Goal: Task Accomplishment & Management: Use online tool/utility

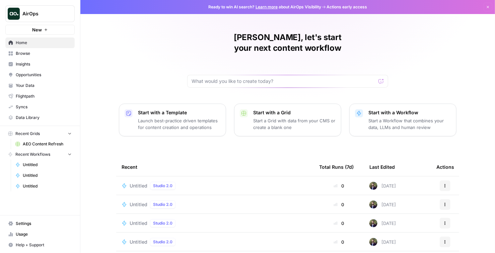
click at [39, 166] on span "Untitled" at bounding box center [47, 165] width 49 height 6
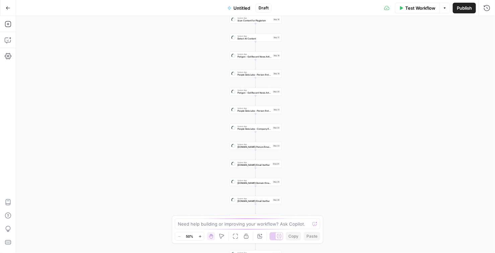
click at [8, 8] on icon "button" at bounding box center [8, 8] width 5 height 5
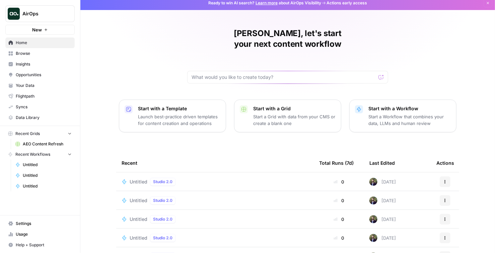
scroll to position [10, 0]
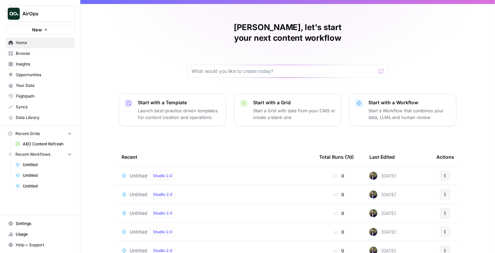
click at [134, 192] on span "Untitled" at bounding box center [139, 195] width 18 height 7
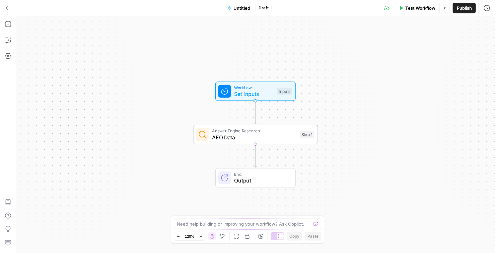
click at [244, 143] on div "Answer Engine Research AEO Data Step 1 Copy step Delete step Add Note Test" at bounding box center [255, 134] width 125 height 19
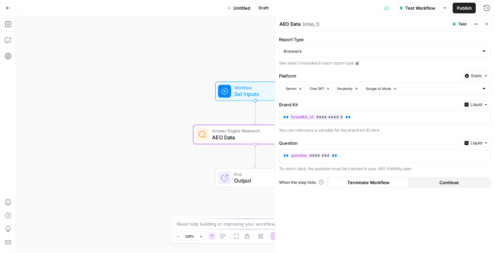
click at [484, 76] on icon "button" at bounding box center [486, 76] width 4 height 4
click at [376, 69] on div "**********" at bounding box center [385, 142] width 220 height 221
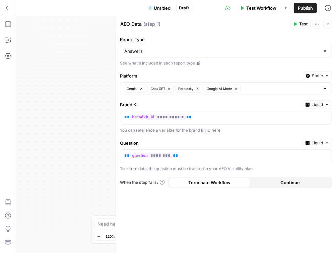
click at [297, 23] on button "Test" at bounding box center [300, 24] width 20 height 9
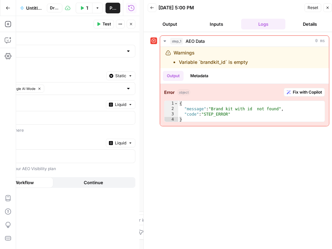
click at [327, 8] on icon "button" at bounding box center [327, 8] width 4 height 4
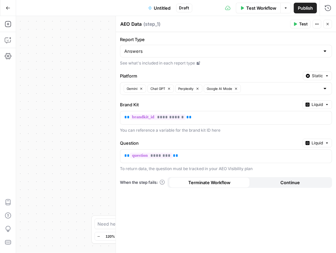
click at [323, 75] on button "Static" at bounding box center [317, 76] width 29 height 9
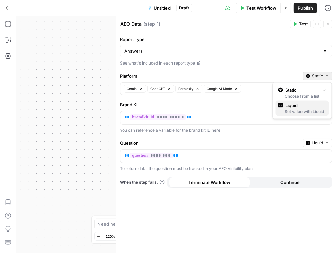
click at [311, 107] on span "Liquid" at bounding box center [305, 105] width 38 height 7
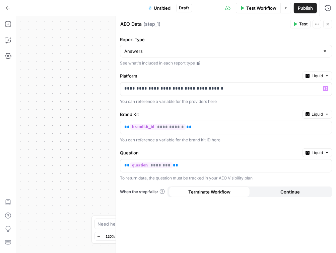
click at [320, 73] on span "Liquid" at bounding box center [316, 76] width 11 height 6
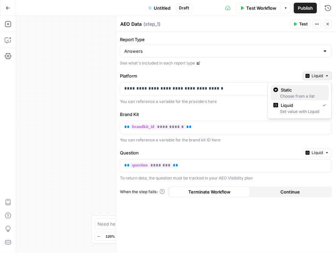
click at [301, 96] on div "Choose from a list" at bounding box center [299, 96] width 53 height 6
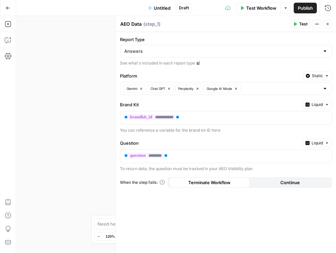
click at [316, 79] on button "Static" at bounding box center [317, 76] width 29 height 9
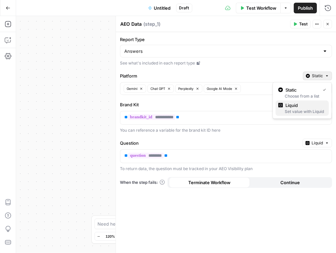
click at [296, 106] on span "Liquid" at bounding box center [305, 105] width 38 height 7
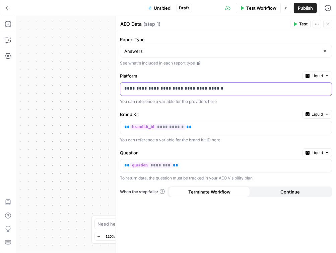
click at [245, 86] on p "**********" at bounding box center [226, 88] width 204 height 7
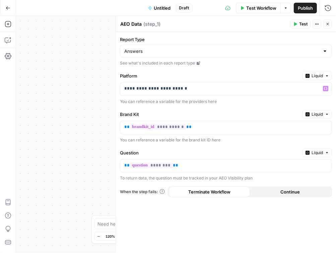
click at [329, 25] on icon "button" at bounding box center [327, 24] width 4 height 4
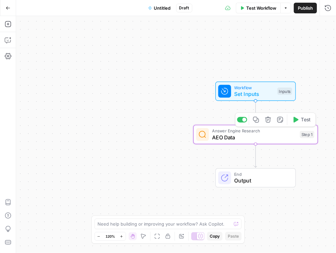
click at [268, 139] on span "AEO Data" at bounding box center [254, 138] width 84 height 8
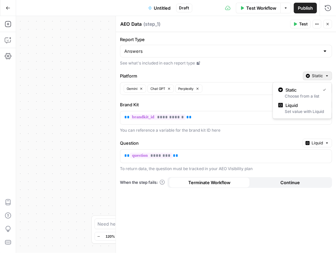
click at [324, 78] on button "Static" at bounding box center [317, 76] width 29 height 9
click at [298, 108] on span "Liquid" at bounding box center [305, 105] width 38 height 7
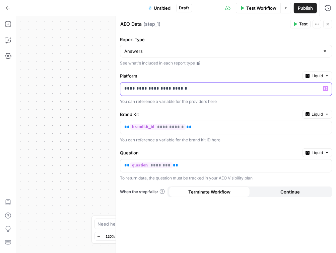
click at [269, 90] on p "**********" at bounding box center [226, 88] width 204 height 7
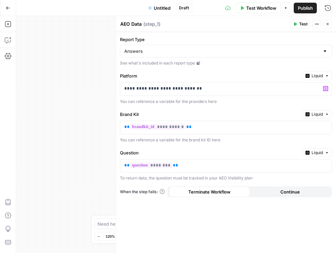
click at [254, 63] on link "See what's included in each report type" at bounding box center [226, 63] width 212 height 6
click at [328, 23] on button "Close" at bounding box center [327, 24] width 9 height 9
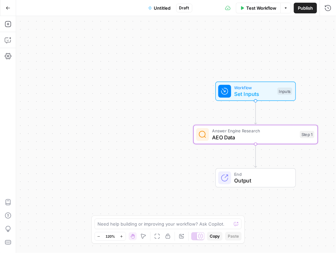
click at [180, 88] on div "Workflow Set Inputs Inputs Answer Engine Research AEO Data Step 1 End Output" at bounding box center [176, 134] width 320 height 237
click at [228, 137] on span "AEO Data" at bounding box center [254, 138] width 84 height 8
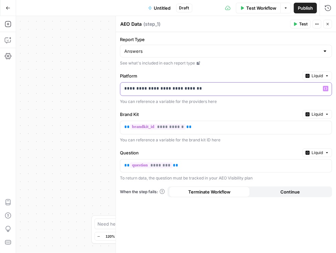
click at [263, 87] on p "**********" at bounding box center [226, 88] width 204 height 7
click at [263, 87] on p "**********" at bounding box center [220, 88] width 193 height 7
drag, startPoint x: 193, startPoint y: 89, endPoint x: 116, endPoint y: 80, distance: 77.2
click at [100, 85] on body "AirOps New Home Browse Insights Opportunities Your Data Flightpath Syncs Data L…" at bounding box center [168, 126] width 336 height 253
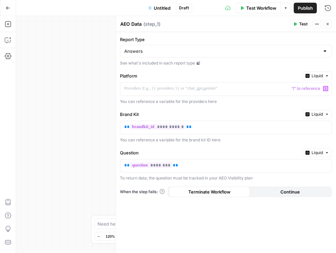
click at [310, 75] on button "Liquid" at bounding box center [316, 76] width 29 height 9
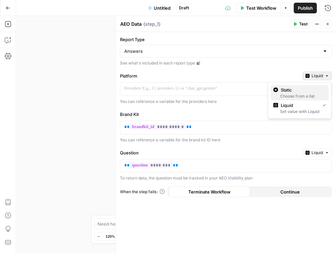
click at [301, 95] on div "Choose from a list" at bounding box center [299, 96] width 53 height 6
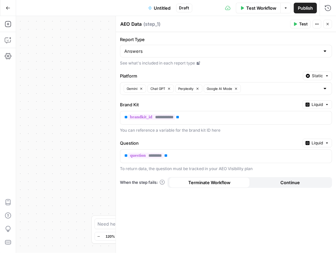
click at [284, 92] on div "Gemini Chat GPT Perplexity Google AI Mode" at bounding box center [226, 88] width 212 height 13
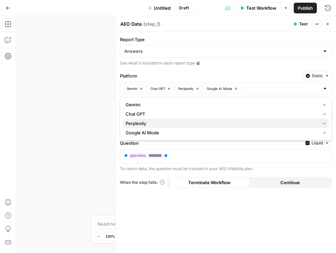
click at [282, 123] on span "Perplexity" at bounding box center [222, 123] width 192 height 7
click at [281, 123] on span "Perplexity" at bounding box center [225, 123] width 198 height 7
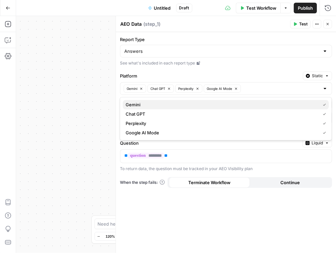
click at [295, 106] on span "Gemini" at bounding box center [222, 104] width 192 height 7
click at [228, 108] on span "Gemini" at bounding box center [225, 104] width 198 height 7
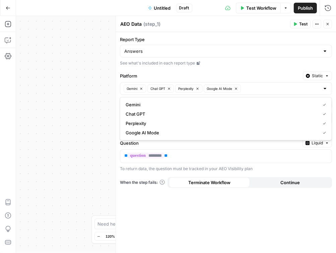
click at [254, 71] on div "**********" at bounding box center [226, 142] width 220 height 221
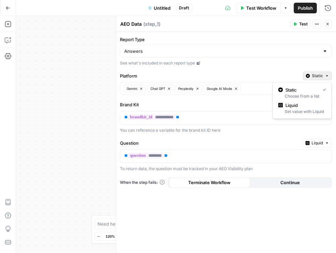
click at [316, 76] on span "Static" at bounding box center [317, 76] width 11 height 6
click at [300, 104] on span "Liquid" at bounding box center [305, 105] width 38 height 7
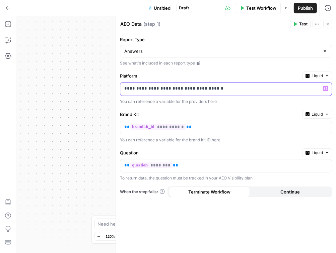
drag, startPoint x: 123, startPoint y: 88, endPoint x: 228, endPoint y: 91, distance: 105.2
click at [228, 91] on div "**********" at bounding box center [220, 89] width 201 height 13
click at [326, 86] on button "Variables Menu" at bounding box center [325, 88] width 5 height 5
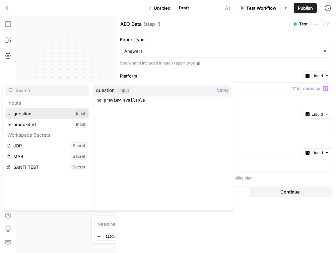
click at [42, 110] on button "Select variable question" at bounding box center [47, 113] width 84 height 11
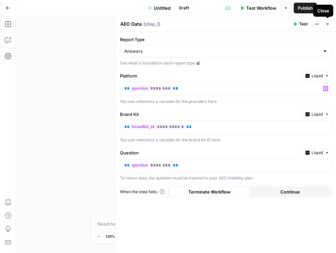
click at [327, 23] on icon "button" at bounding box center [327, 24] width 4 height 4
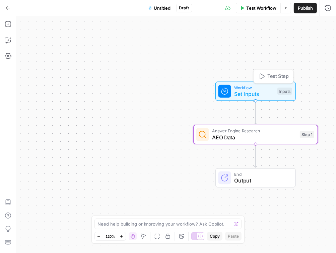
click at [248, 92] on span "Set Inputs" at bounding box center [254, 94] width 40 height 8
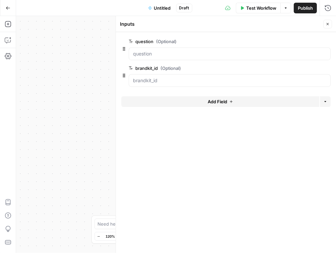
click at [208, 101] on span "Add Field" at bounding box center [217, 101] width 19 height 7
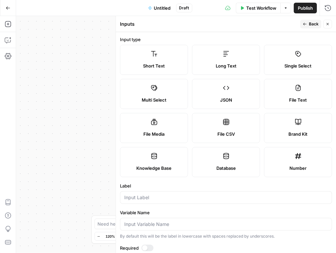
click at [229, 97] on span "JSON" at bounding box center [226, 100] width 12 height 7
click at [314, 23] on span "Back" at bounding box center [314, 24] width 10 height 6
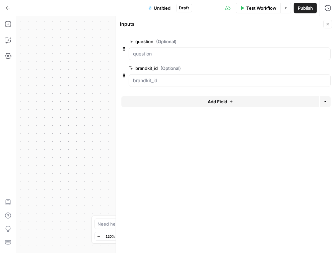
click at [228, 101] on button "Add Field" at bounding box center [220, 101] width 198 height 11
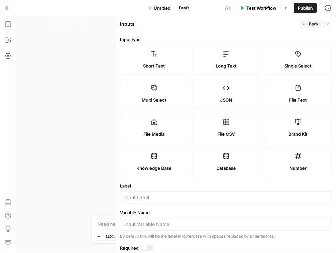
click at [231, 99] on div "JSON" at bounding box center [226, 100] width 57 height 7
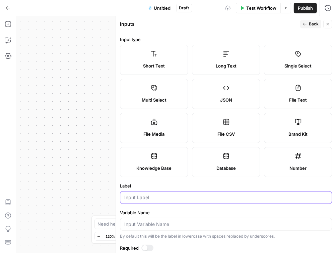
click at [165, 195] on input "Label" at bounding box center [225, 198] width 203 height 7
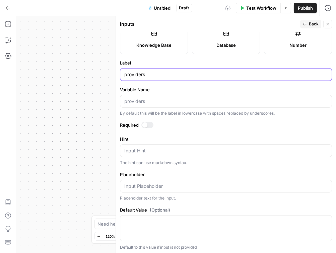
scroll to position [124, 0]
type input "providers"
click at [309, 25] on button "Back" at bounding box center [310, 24] width 21 height 9
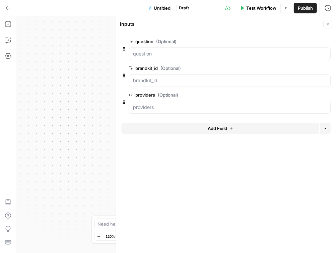
click at [161, 110] on div at bounding box center [230, 107] width 202 height 13
click at [169, 108] on input "providers (Optional)" at bounding box center [229, 107] width 193 height 7
click at [327, 24] on icon "button" at bounding box center [327, 24] width 2 height 2
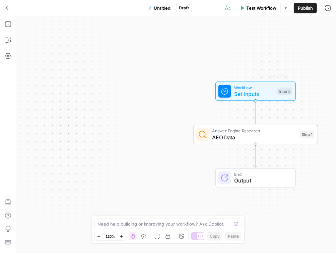
click at [256, 139] on span "AEO Data" at bounding box center [254, 138] width 84 height 8
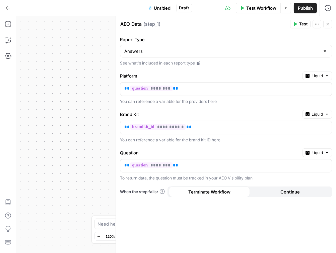
click at [326, 24] on icon "button" at bounding box center [327, 24] width 4 height 4
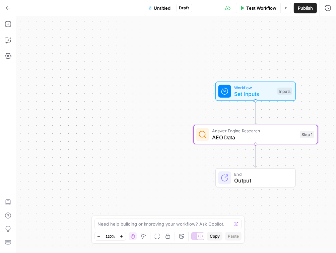
click at [244, 94] on span "Set Inputs" at bounding box center [254, 94] width 40 height 8
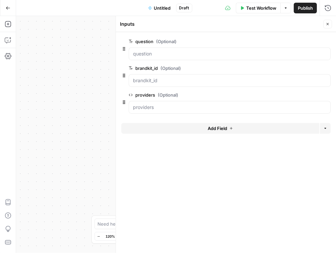
click at [311, 94] on span "edit field" at bounding box center [305, 94] width 15 height 5
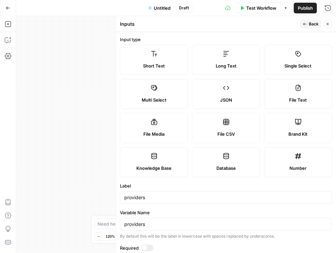
click at [158, 89] on label "Multi Select" at bounding box center [154, 94] width 68 height 30
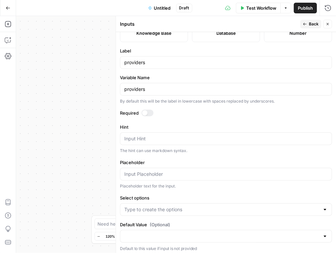
scroll to position [137, 0]
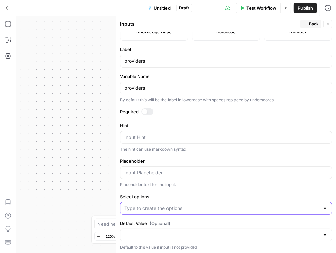
click at [160, 207] on input "Select options" at bounding box center [221, 208] width 195 height 7
click at [163, 210] on input "Select options" at bounding box center [221, 208] width 195 height 7
type input "gemini"
type input "chat_gpt"
type input "perplexity"
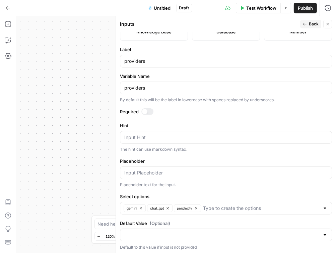
click at [186, 191] on form "Input type Short Text Long Text Single Select Multi Select JSON File Text File …" at bounding box center [226, 142] width 220 height 221
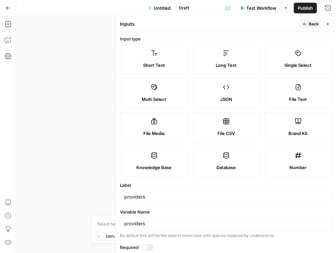
scroll to position [0, 0]
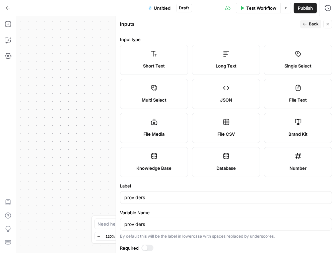
click at [310, 22] on span "Back" at bounding box center [314, 24] width 10 height 6
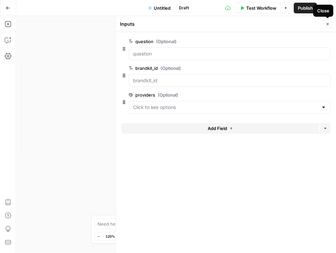
click at [325, 25] on button "Close" at bounding box center [327, 24] width 9 height 9
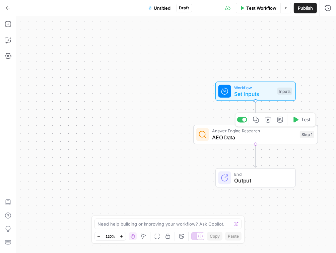
click at [244, 136] on span "AEO Data" at bounding box center [254, 138] width 84 height 8
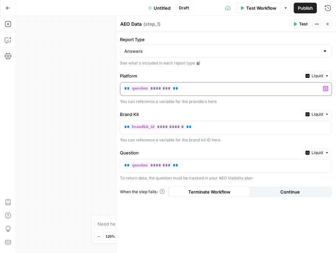
click at [188, 88] on p "** ******** **" at bounding box center [220, 88] width 193 height 7
click at [325, 89] on icon "button" at bounding box center [325, 88] width 3 height 3
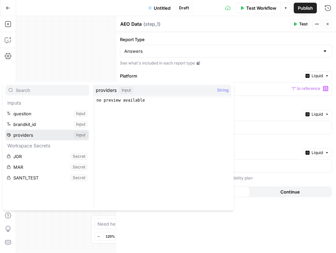
click at [52, 133] on button "Select variable providers" at bounding box center [47, 135] width 84 height 11
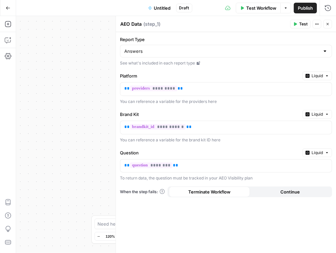
click at [265, 7] on span "Test Workflow" at bounding box center [261, 8] width 30 height 7
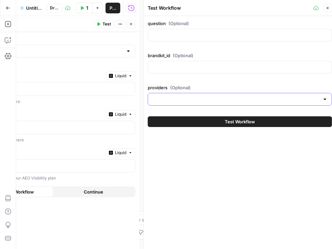
click at [195, 98] on input "providers (Optional)" at bounding box center [235, 99] width 167 height 7
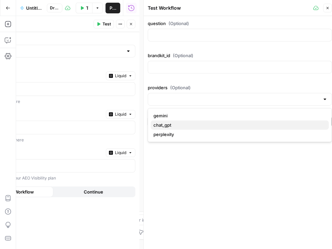
click at [205, 122] on span "chat_gpt" at bounding box center [238, 125] width 170 height 7
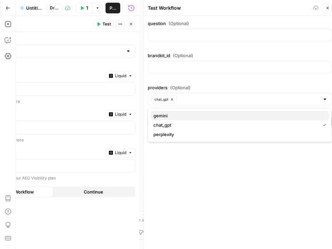
click at [207, 118] on span "gemini" at bounding box center [238, 116] width 170 height 7
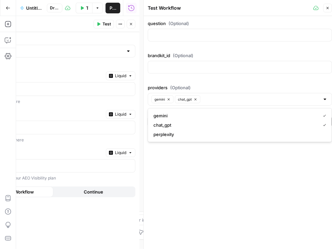
click at [204, 135] on span "perplexity" at bounding box center [238, 134] width 170 height 7
click at [85, 8] on button "Test Workflow" at bounding box center [84, 8] width 17 height 11
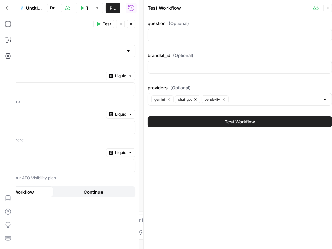
drag, startPoint x: 102, startPoint y: 22, endPoint x: 124, endPoint y: 22, distance: 21.1
click at [103, 22] on span "Test" at bounding box center [106, 24] width 8 height 6
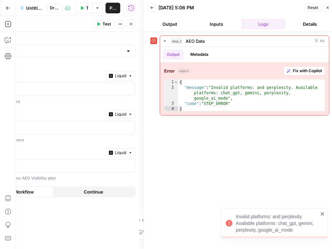
click at [327, 8] on icon "button" at bounding box center [327, 8] width 4 height 4
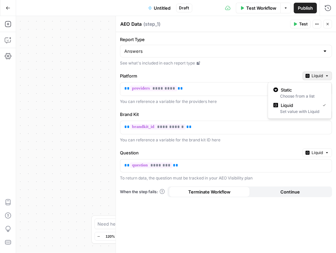
click at [329, 75] on button "Liquid" at bounding box center [316, 76] width 29 height 9
click at [309, 95] on div "Choose from a list" at bounding box center [299, 96] width 53 height 6
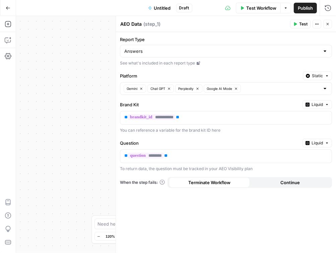
click at [319, 76] on span "Static" at bounding box center [317, 76] width 11 height 6
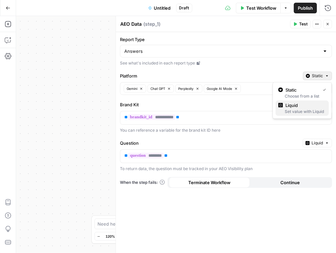
click at [295, 111] on div "Set value with Liquid" at bounding box center [302, 112] width 48 height 6
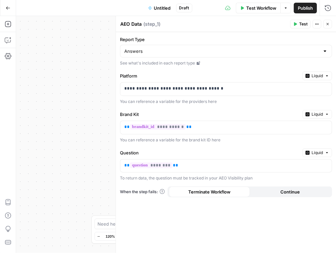
click at [318, 78] on span "Liquid" at bounding box center [316, 76] width 11 height 6
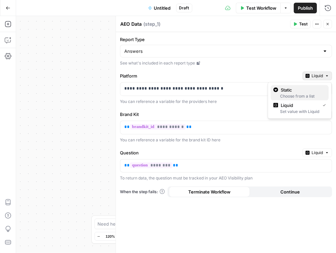
click at [310, 93] on span "Static" at bounding box center [302, 90] width 43 height 7
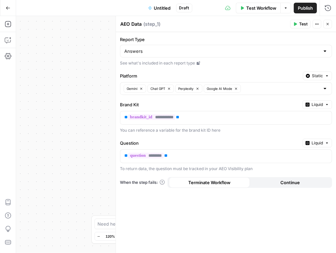
click at [316, 77] on span "Static" at bounding box center [317, 76] width 11 height 6
click at [228, 57] on div "Answers" at bounding box center [226, 51] width 212 height 13
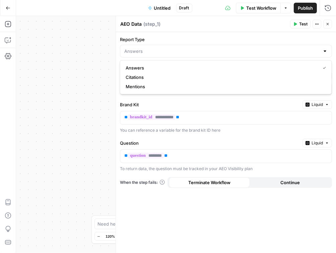
type input "Answers"
click at [255, 102] on label "Brand Kit" at bounding box center [210, 104] width 180 height 7
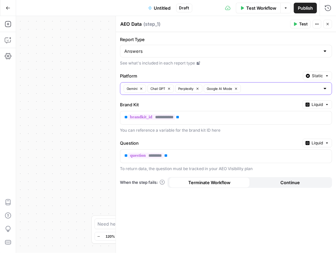
click at [238, 89] on icon "button" at bounding box center [236, 89] width 4 height 4
click at [201, 88] on button "Perplexity" at bounding box center [188, 89] width 27 height 8
click at [170, 89] on icon "button" at bounding box center [169, 89] width 4 height 4
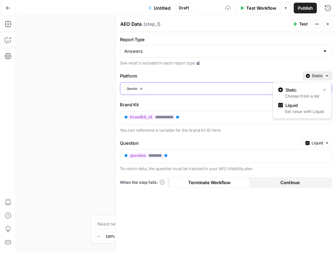
click at [319, 76] on span "Static" at bounding box center [317, 76] width 11 height 6
click at [298, 106] on span "Liquid" at bounding box center [305, 105] width 38 height 7
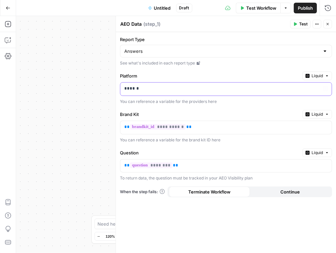
drag, startPoint x: 162, startPoint y: 95, endPoint x: 174, endPoint y: 94, distance: 12.1
click at [163, 94] on div "******" at bounding box center [220, 89] width 201 height 13
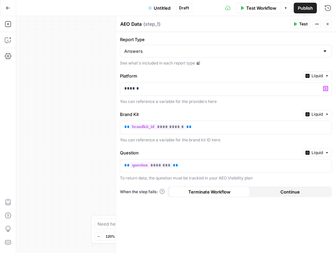
click at [309, 73] on button "Liquid" at bounding box center [316, 76] width 29 height 9
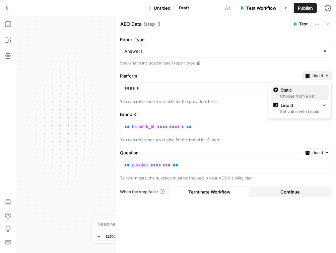
click at [301, 90] on span "Static" at bounding box center [302, 90] width 43 height 7
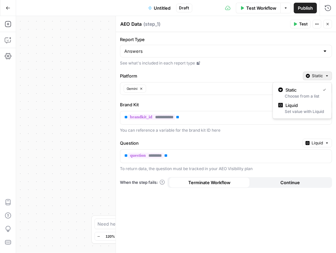
click at [323, 78] on button "Static" at bounding box center [317, 76] width 29 height 9
click at [168, 95] on div "**********" at bounding box center [226, 142] width 220 height 221
click at [326, 88] on div at bounding box center [324, 88] width 5 height 7
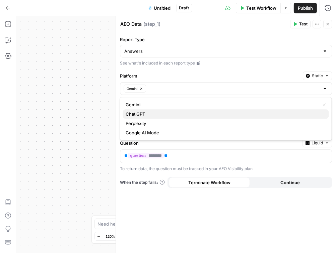
click at [218, 118] on button "Chat GPT" at bounding box center [226, 113] width 206 height 9
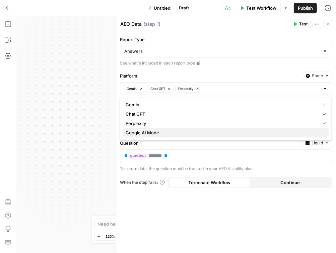
click at [278, 133] on span "Google AI Mode" at bounding box center [225, 133] width 198 height 7
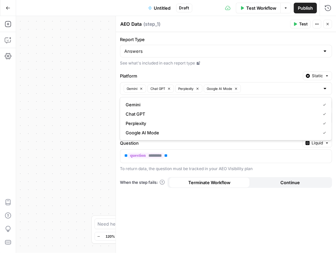
click at [260, 72] on div "Platform Static" at bounding box center [226, 76] width 212 height 9
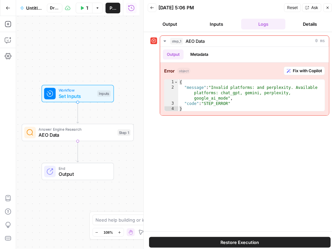
click at [329, 8] on button "Close" at bounding box center [327, 7] width 9 height 9
click at [328, 10] on button "Close" at bounding box center [327, 7] width 9 height 9
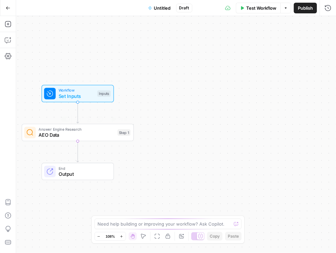
click at [86, 139] on div "Answer Engine Research AEO Data Step 1 Copy step Delete step Add Note Test" at bounding box center [78, 132] width 112 height 17
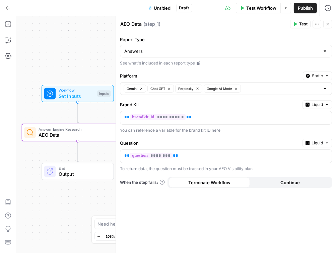
click at [299, 25] on span "Test" at bounding box center [303, 24] width 8 height 6
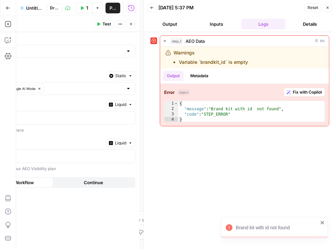
click at [330, 8] on button "Close" at bounding box center [327, 7] width 9 height 9
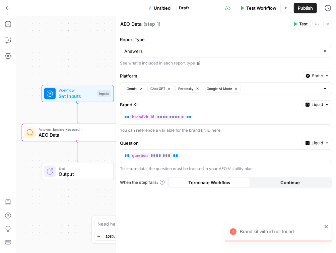
click at [317, 104] on span "Liquid" at bounding box center [316, 105] width 11 height 6
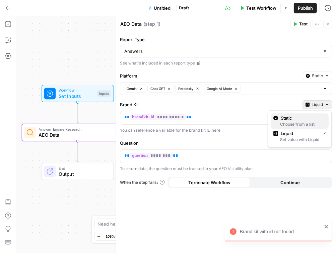
click at [313, 117] on span "Static" at bounding box center [302, 118] width 43 height 7
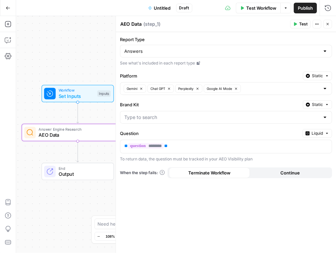
click at [323, 117] on div at bounding box center [324, 117] width 5 height 7
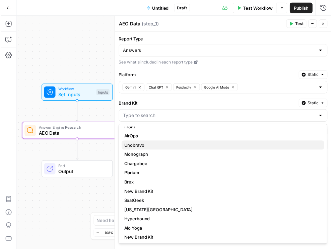
scroll to position [51, 0]
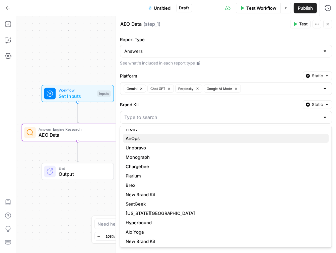
click at [180, 142] on button "AirOps" at bounding box center [226, 138] width 206 height 9
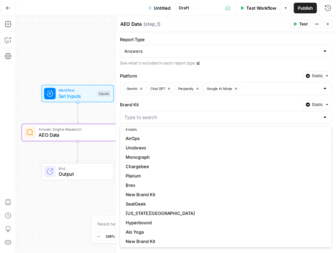
type input "AirOps"
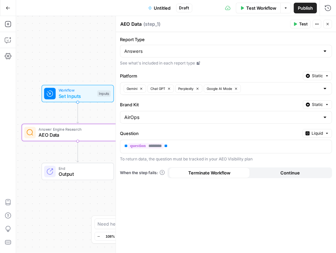
click at [309, 132] on button "Liquid" at bounding box center [316, 133] width 29 height 9
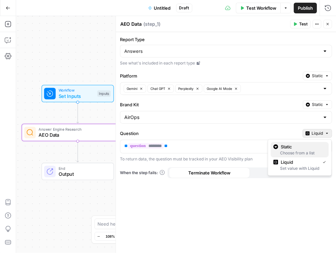
click at [304, 148] on span "Static" at bounding box center [302, 147] width 43 height 7
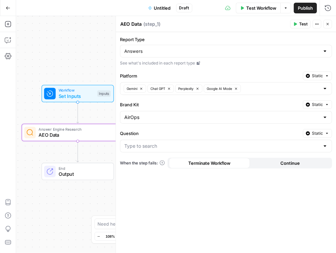
click at [325, 146] on div at bounding box center [324, 146] width 5 height 7
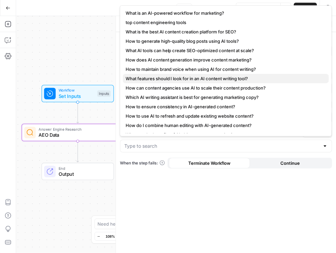
click at [224, 82] on button "What features should I look for in an AI content writing tool?" at bounding box center [226, 78] width 206 height 9
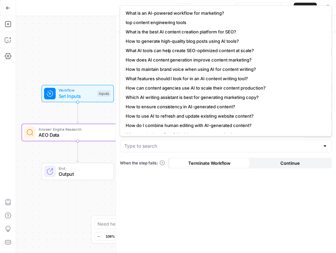
type input "What features should I look for in an AI content writing tool?"
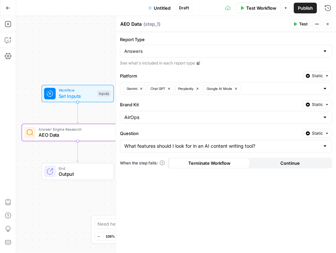
click at [304, 25] on span "Test" at bounding box center [303, 24] width 8 height 6
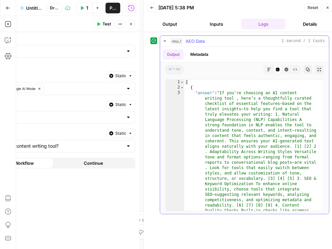
click at [163, 40] on icon "button" at bounding box center [164, 41] width 5 height 5
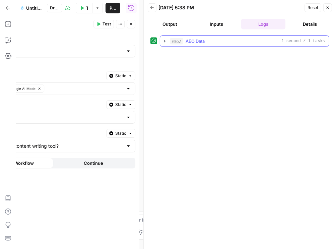
click at [163, 40] on icon "button" at bounding box center [164, 41] width 5 height 5
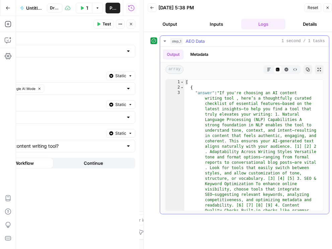
click at [163, 40] on icon "button" at bounding box center [164, 41] width 5 height 5
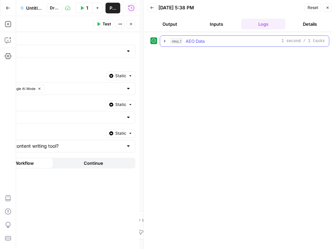
click at [163, 40] on icon "button" at bounding box center [164, 41] width 5 height 5
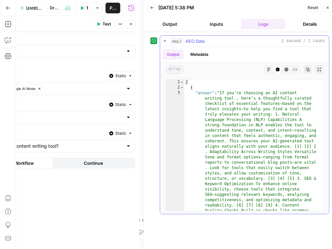
click at [163, 40] on icon "button" at bounding box center [164, 41] width 5 height 5
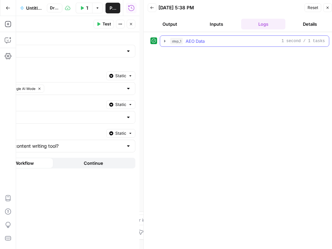
click at [163, 40] on icon "button" at bounding box center [164, 41] width 5 height 5
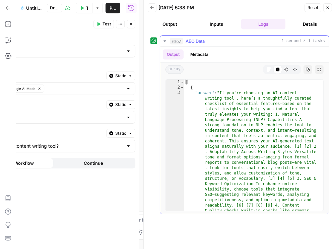
click at [163, 40] on icon "button" at bounding box center [164, 41] width 5 height 5
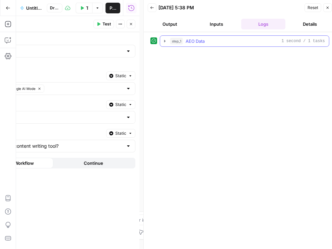
click at [164, 41] on icon "button" at bounding box center [164, 41] width 1 height 2
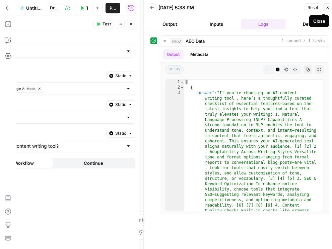
click at [328, 7] on icon "button" at bounding box center [327, 8] width 2 height 2
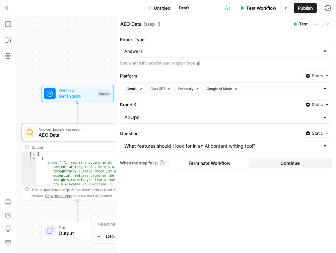
click at [301, 26] on span "Test" at bounding box center [303, 24] width 8 height 6
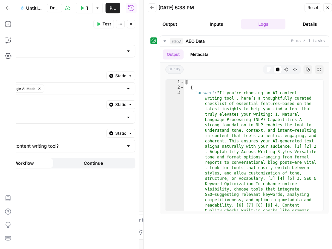
click at [327, 8] on icon "button" at bounding box center [327, 8] width 2 height 2
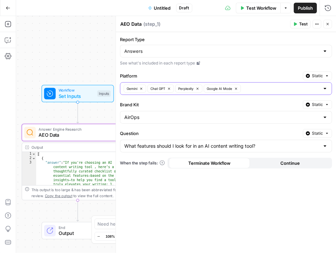
click at [237, 89] on icon "button" at bounding box center [236, 89] width 4 height 4
click at [199, 89] on icon "button" at bounding box center [198, 89] width 4 height 4
click at [297, 25] on icon "button" at bounding box center [295, 24] width 4 height 4
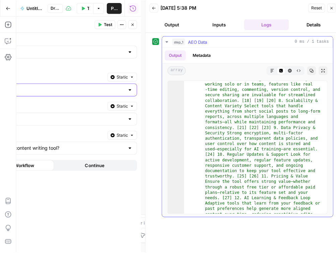
scroll to position [214, 0]
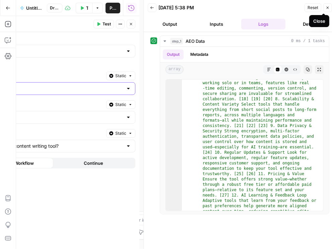
click at [326, 6] on icon "button" at bounding box center [327, 8] width 4 height 4
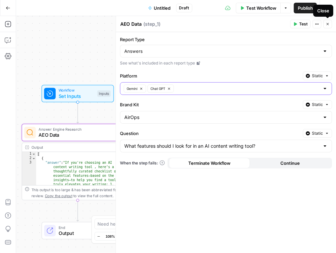
click at [329, 24] on span "Close" at bounding box center [329, 24] width 0 height 0
